Goal: Information Seeking & Learning: Check status

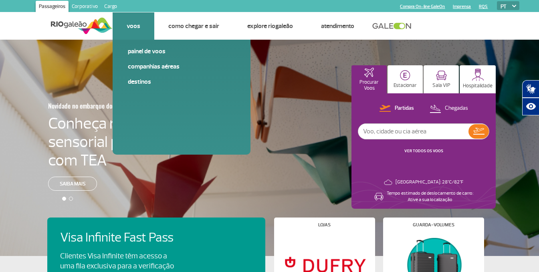
click at [135, 24] on link "Voos" at bounding box center [134, 26] width 14 height 8
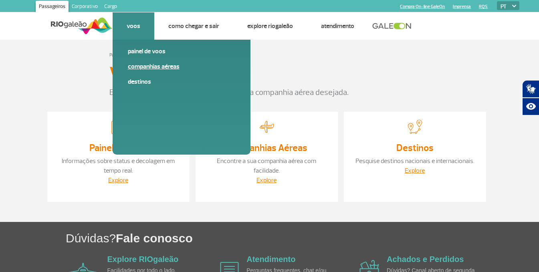
click at [144, 66] on link "Companhias Aéreas" at bounding box center [181, 66] width 107 height 9
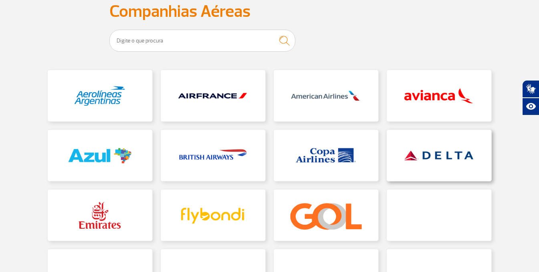
scroll to position [120, 0]
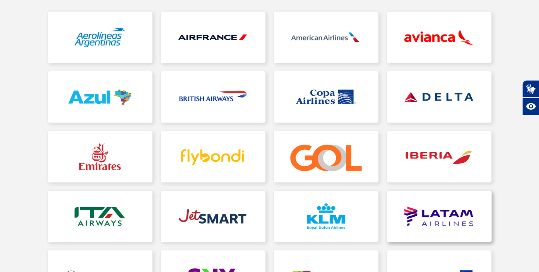
click at [439, 211] on link at bounding box center [439, 216] width 105 height 51
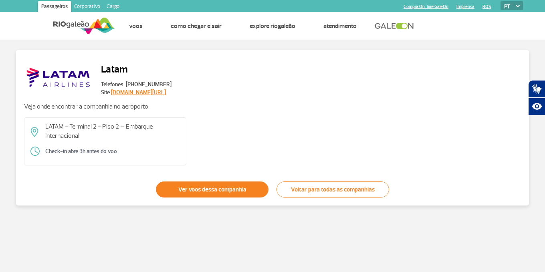
click at [238, 195] on link "Ver voos dessa companhia" at bounding box center [212, 189] width 113 height 16
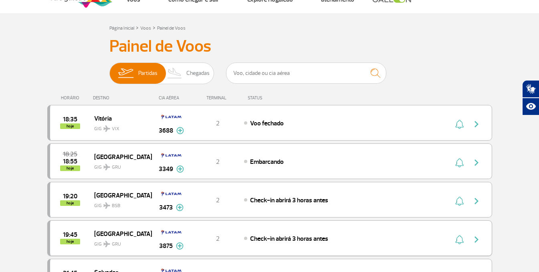
scroll to position [120, 0]
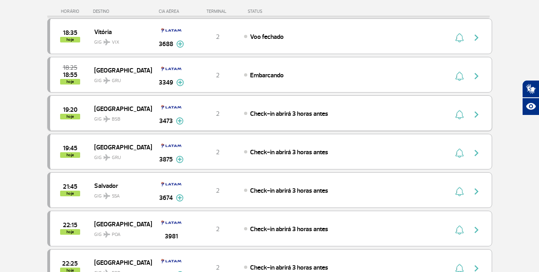
click at [106, 113] on span "GIG BSB" at bounding box center [119, 117] width 51 height 12
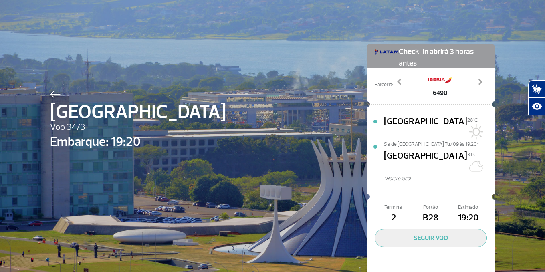
click at [46, 91] on div "Brasília Voo 3473 Embarque: 19:20 Check-in abrirá 3 horas antes Parceria: 6490 …" at bounding box center [272, 149] width 457 height 299
click at [51, 94] on img at bounding box center [55, 94] width 10 height 7
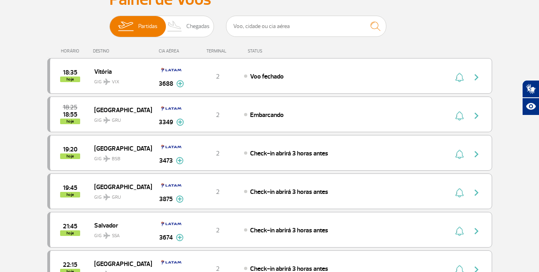
scroll to position [80, 0]
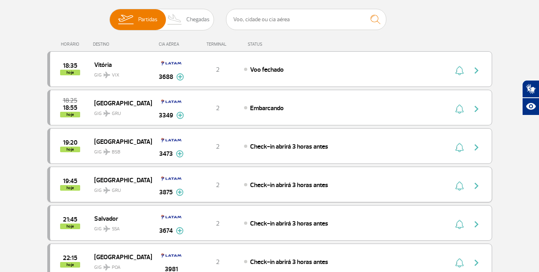
click at [111, 181] on span "[GEOGRAPHIC_DATA]" at bounding box center [119, 180] width 51 height 10
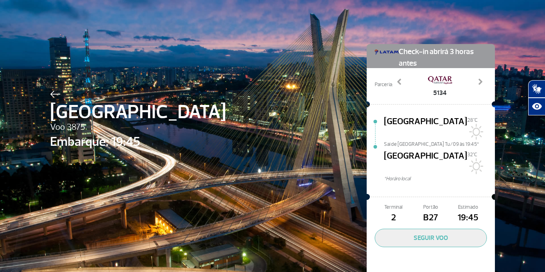
click at [40, 95] on div "[GEOGRAPHIC_DATA] 3875 Embarque: 19:45 Check-in abrirá 3 horas antes Parceria: …" at bounding box center [272, 149] width 545 height 299
click at [55, 95] on img at bounding box center [55, 94] width 10 height 7
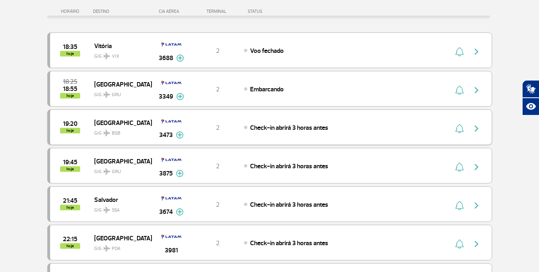
scroll to position [120, 0]
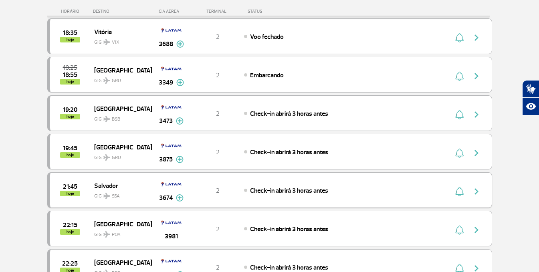
click at [96, 185] on span "Salvador" at bounding box center [119, 185] width 51 height 10
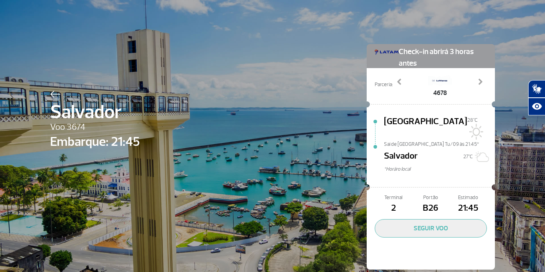
click at [53, 93] on img at bounding box center [55, 94] width 10 height 7
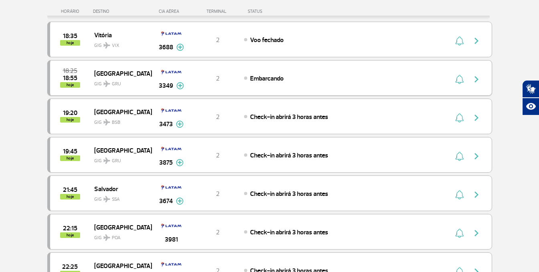
scroll to position [120, 0]
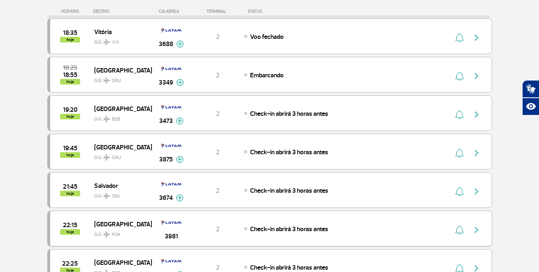
click at [117, 221] on span "[GEOGRAPHIC_DATA]" at bounding box center [119, 224] width 51 height 10
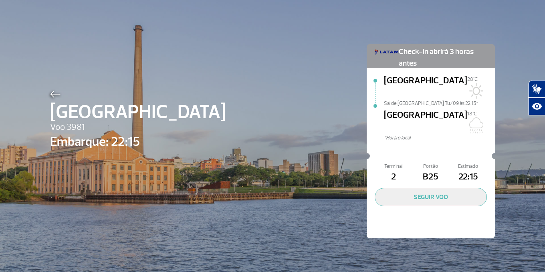
click at [50, 98] on img at bounding box center [55, 94] width 10 height 7
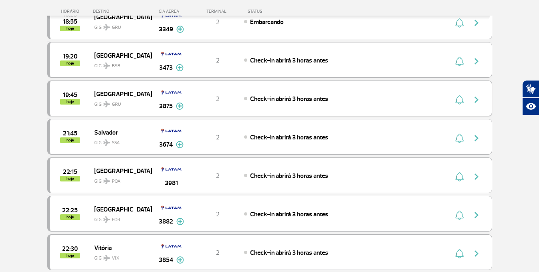
scroll to position [200, 0]
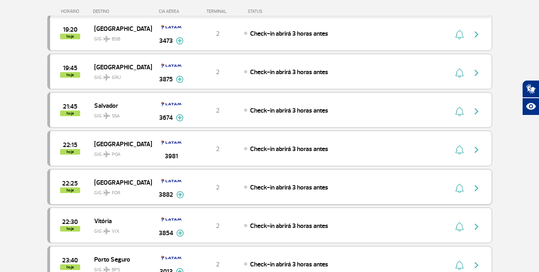
click at [106, 183] on span "[GEOGRAPHIC_DATA]" at bounding box center [119, 182] width 51 height 10
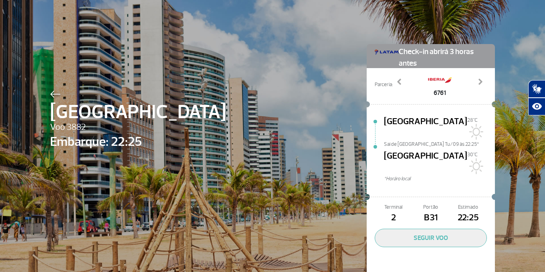
click at [54, 90] on div at bounding box center [138, 93] width 176 height 10
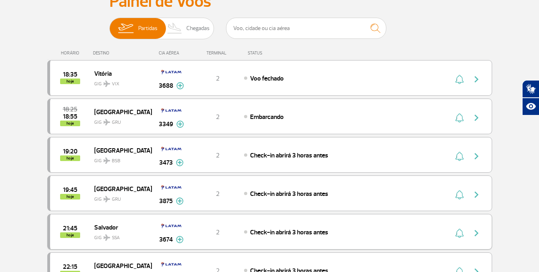
scroll to position [160, 0]
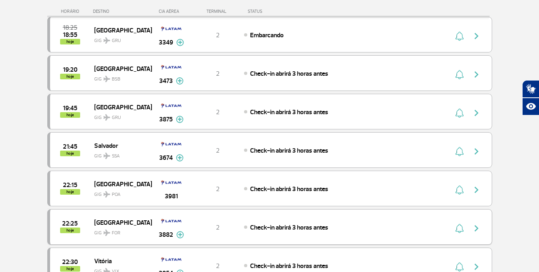
click at [109, 218] on span "[GEOGRAPHIC_DATA]" at bounding box center [119, 222] width 51 height 10
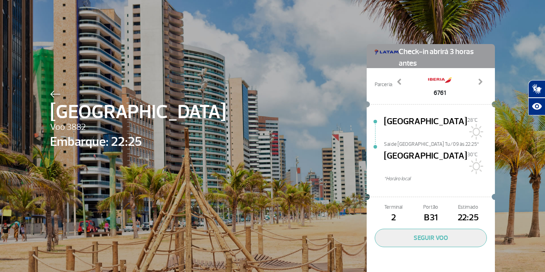
click at [54, 95] on img at bounding box center [55, 94] width 10 height 7
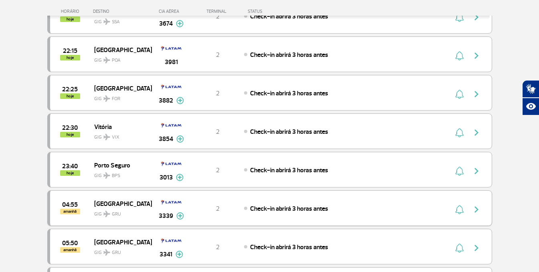
scroll to position [240, 0]
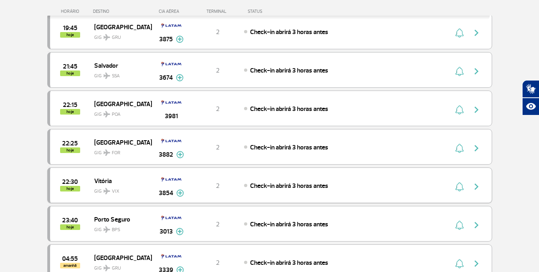
click at [106, 181] on span "Vitória" at bounding box center [119, 180] width 51 height 10
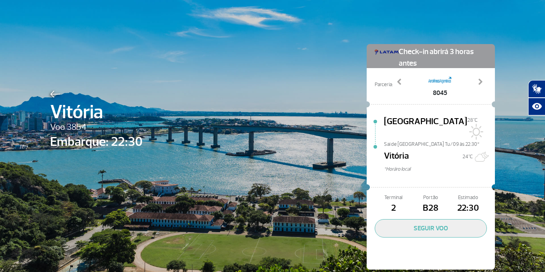
click at [51, 93] on img at bounding box center [55, 94] width 10 height 7
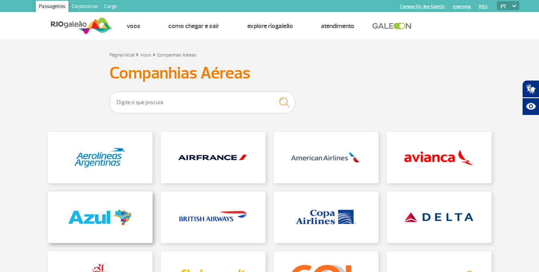
click at [94, 203] on link at bounding box center [100, 216] width 105 height 51
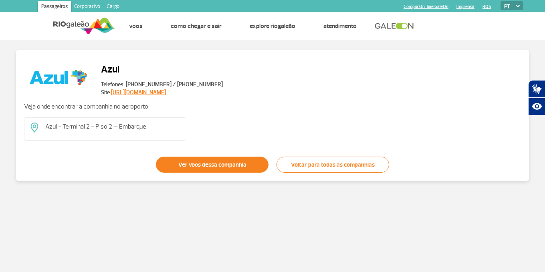
click at [169, 164] on link "Ver voos dessa companhia" at bounding box center [212, 165] width 113 height 16
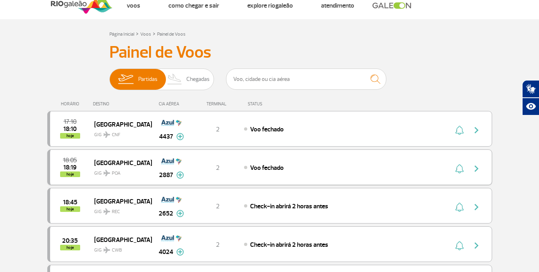
scroll to position [40, 0]
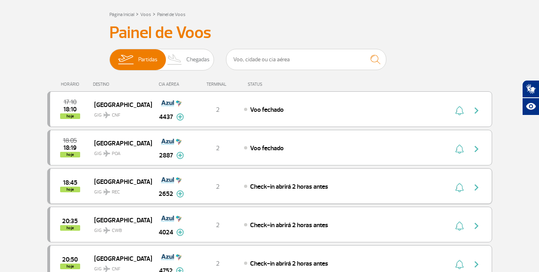
click at [95, 195] on span "GIG REC" at bounding box center [119, 190] width 51 height 12
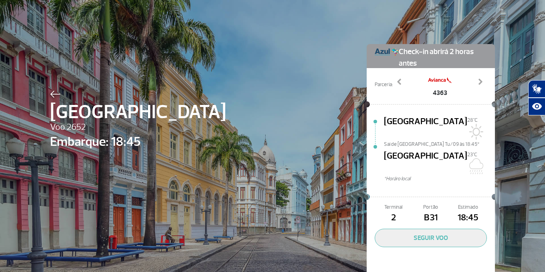
click at [53, 92] on img at bounding box center [55, 94] width 10 height 7
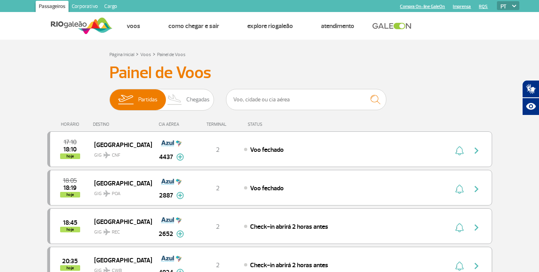
click at [109, 266] on span "GIG CWB" at bounding box center [119, 269] width 51 height 12
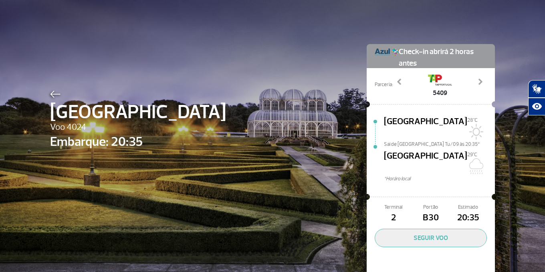
click at [50, 95] on img at bounding box center [55, 94] width 10 height 7
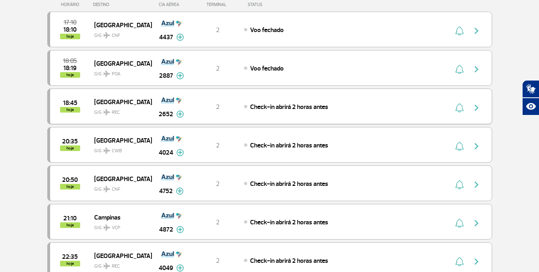
scroll to position [120, 0]
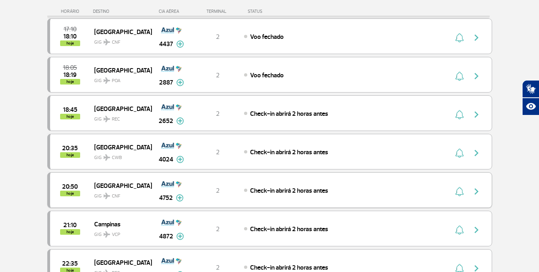
click at [123, 185] on span "[GEOGRAPHIC_DATA]" at bounding box center [119, 185] width 51 height 10
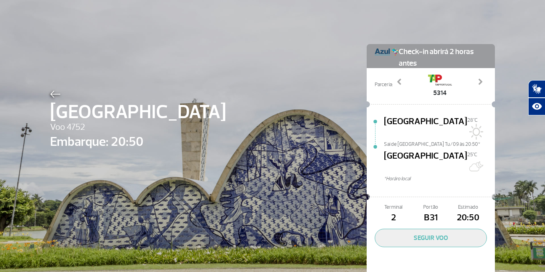
click at [56, 92] on img at bounding box center [55, 94] width 10 height 7
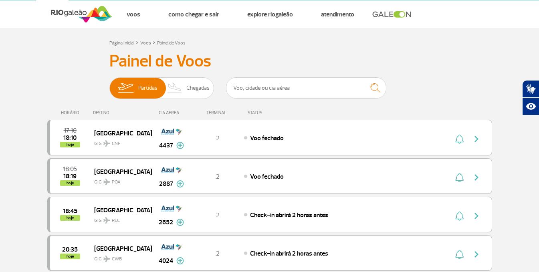
scroll to position [160, 0]
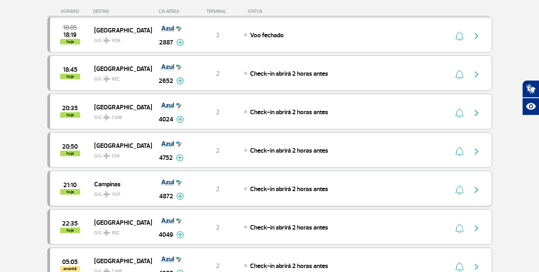
click at [113, 186] on span "Campinas" at bounding box center [119, 184] width 51 height 10
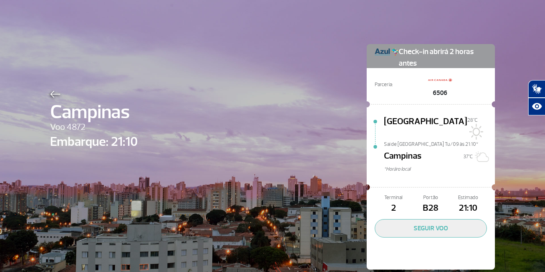
click at [52, 96] on img at bounding box center [55, 94] width 10 height 7
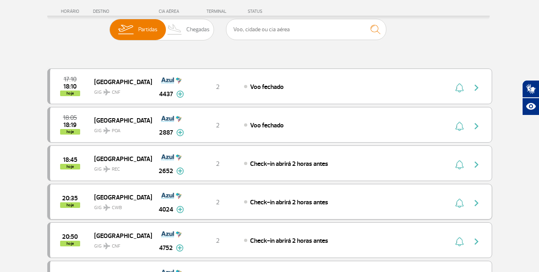
scroll to position [200, 0]
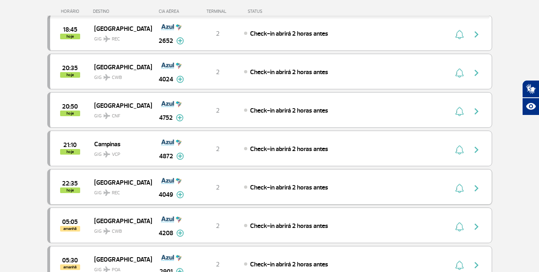
click at [96, 182] on span "[GEOGRAPHIC_DATA]" at bounding box center [119, 182] width 51 height 10
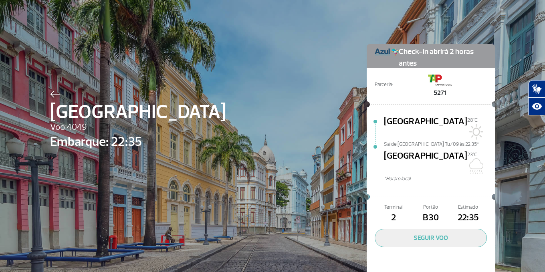
click at [50, 95] on img at bounding box center [55, 94] width 10 height 7
